Goal: Entertainment & Leisure: Consume media (video, audio)

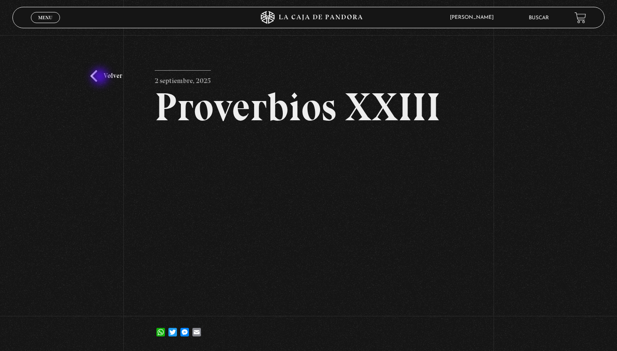
click at [101, 78] on link "Volver" at bounding box center [106, 76] width 32 height 12
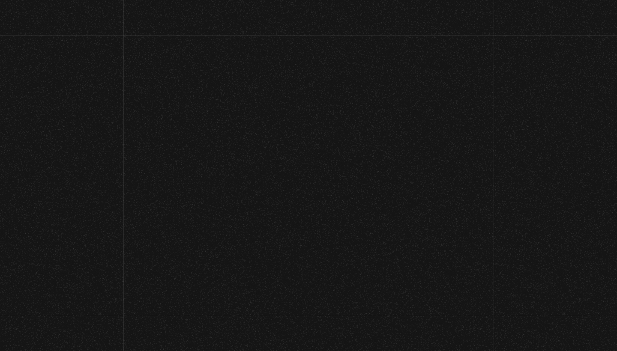
scroll to position [61, 0]
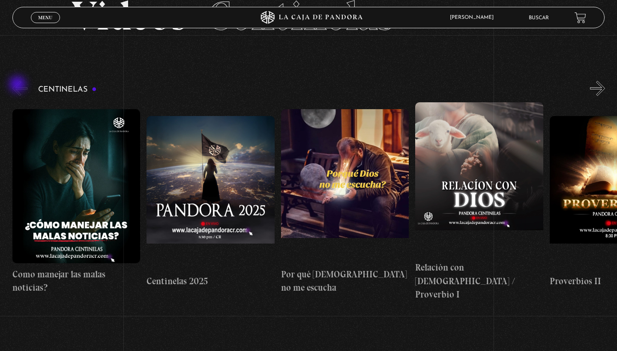
click at [18, 85] on button "«" at bounding box center [19, 88] width 15 height 15
click at [16, 93] on button "«" at bounding box center [19, 88] width 15 height 15
click at [49, 16] on span "Menu" at bounding box center [45, 17] width 14 height 5
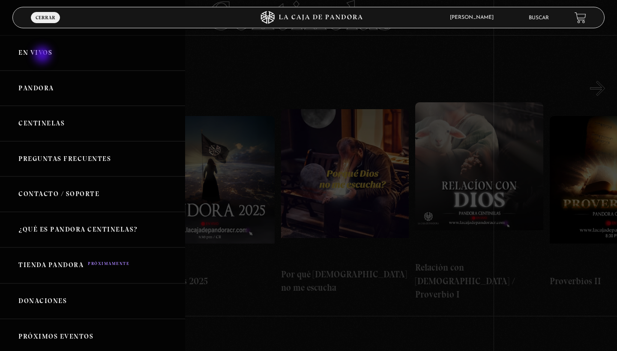
click at [43, 56] on link "En vivos" at bounding box center [92, 53] width 185 height 36
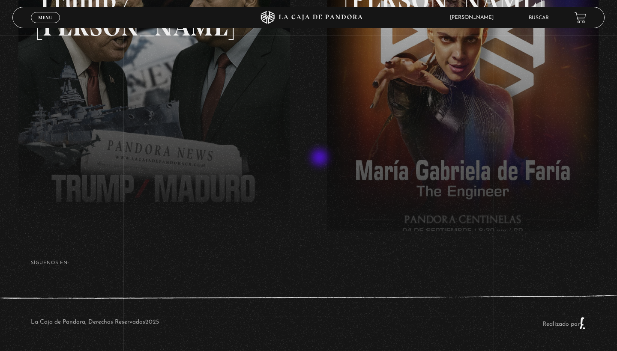
scroll to position [190, 0]
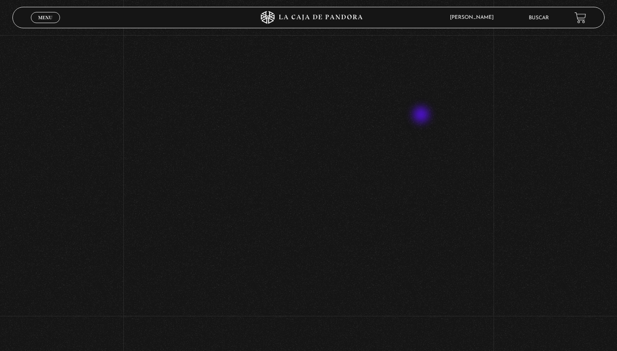
scroll to position [127, 0]
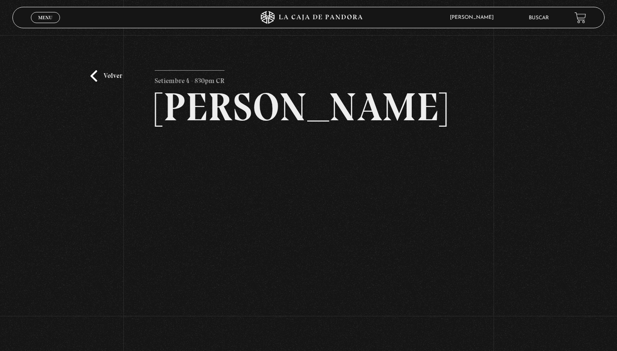
click at [466, 131] on div "Volver Setiembre 4 - 830pm CR Maria Gabriela de Faria" at bounding box center [308, 289] width 617 height 509
click at [96, 76] on link "Volver" at bounding box center [106, 76] width 32 height 12
